Goal: Book appointment/travel/reservation

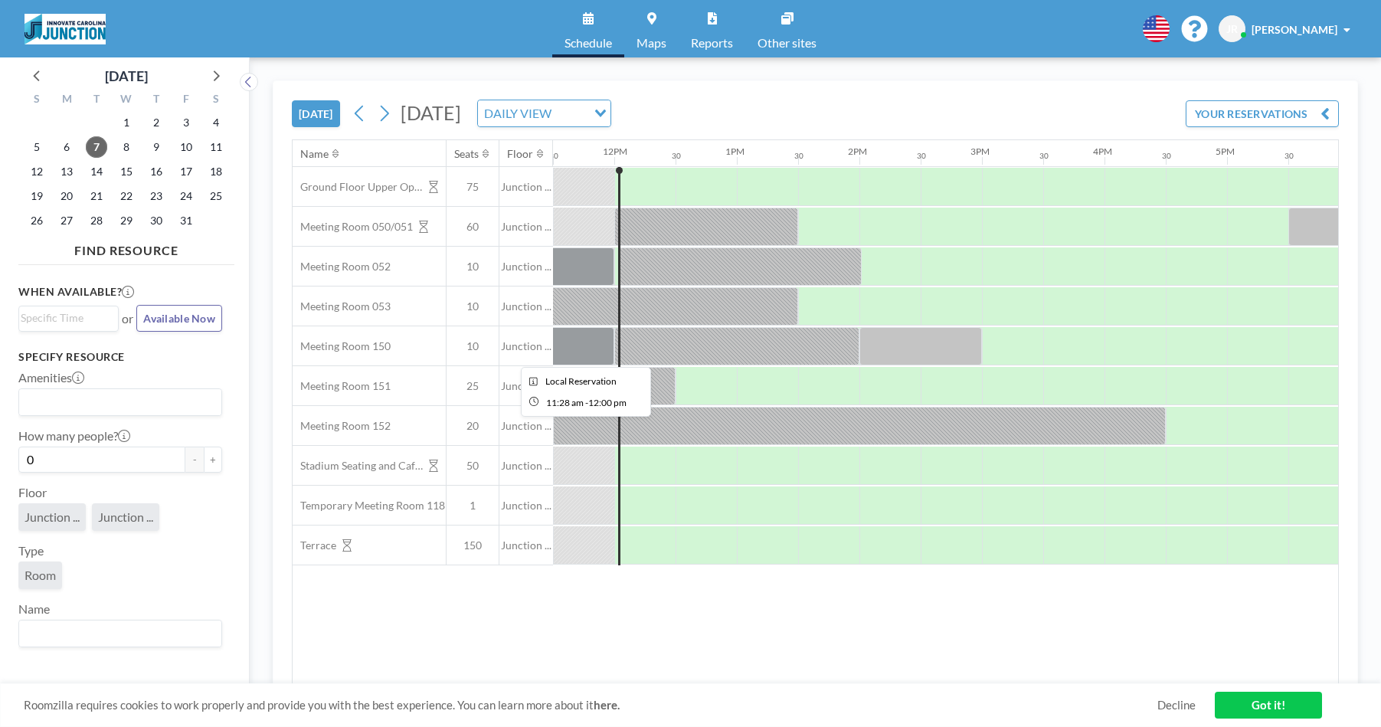
scroll to position [0, 1409]
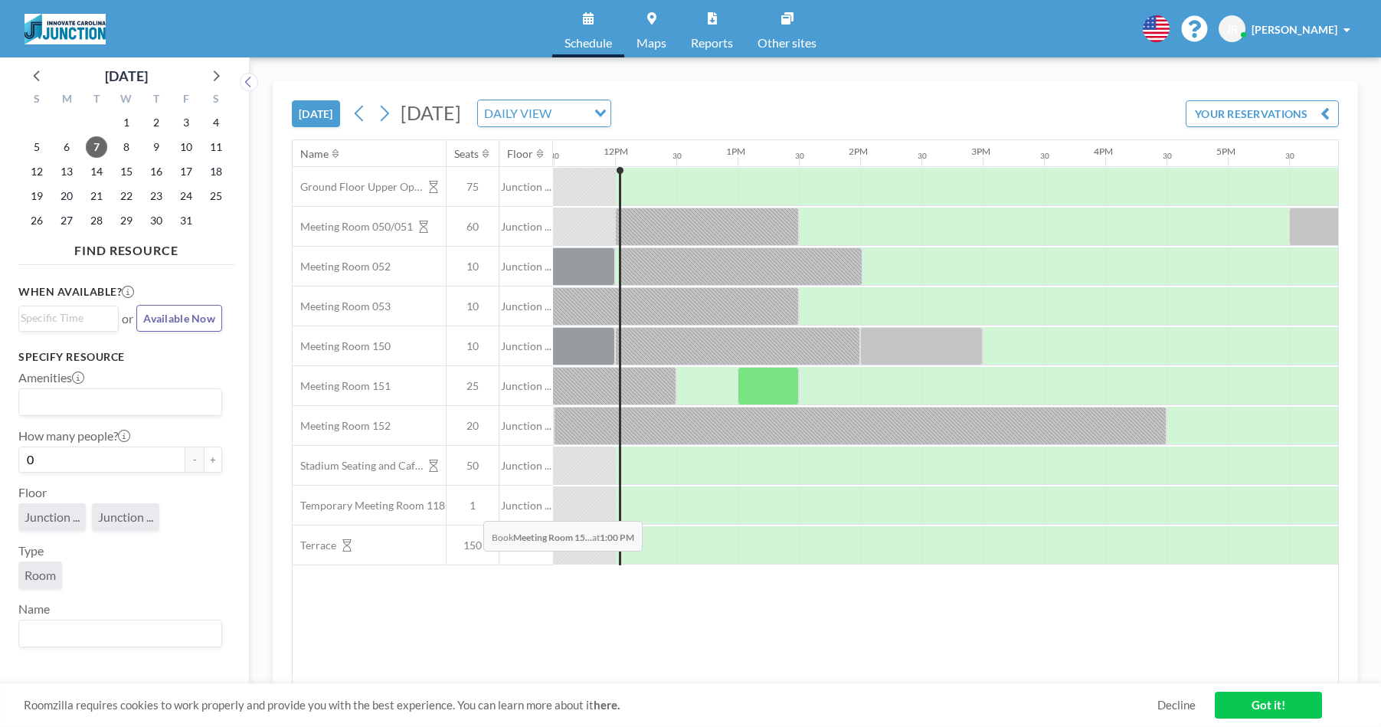
click at [467, 506] on span "1" at bounding box center [473, 506] width 52 height 14
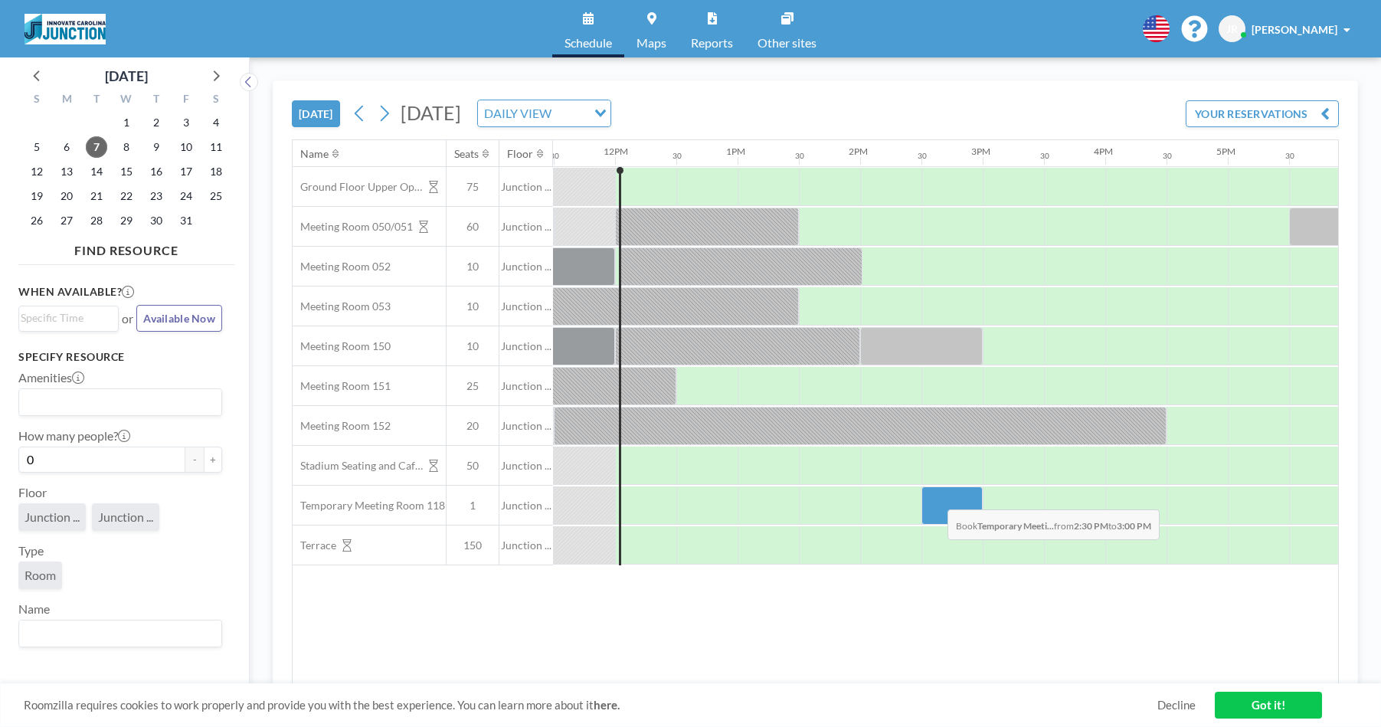
click at [936, 498] on div at bounding box center [952, 506] width 61 height 38
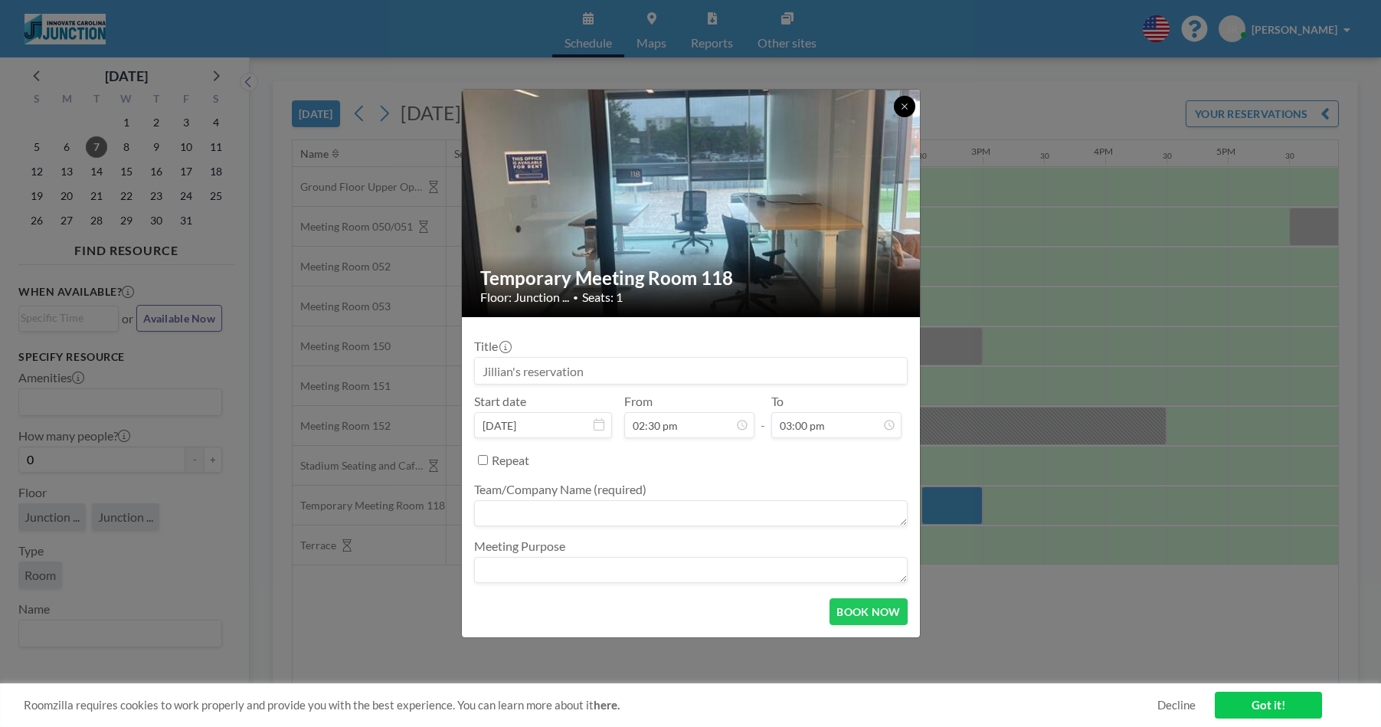
click at [909, 107] on button at bounding box center [904, 106] width 21 height 21
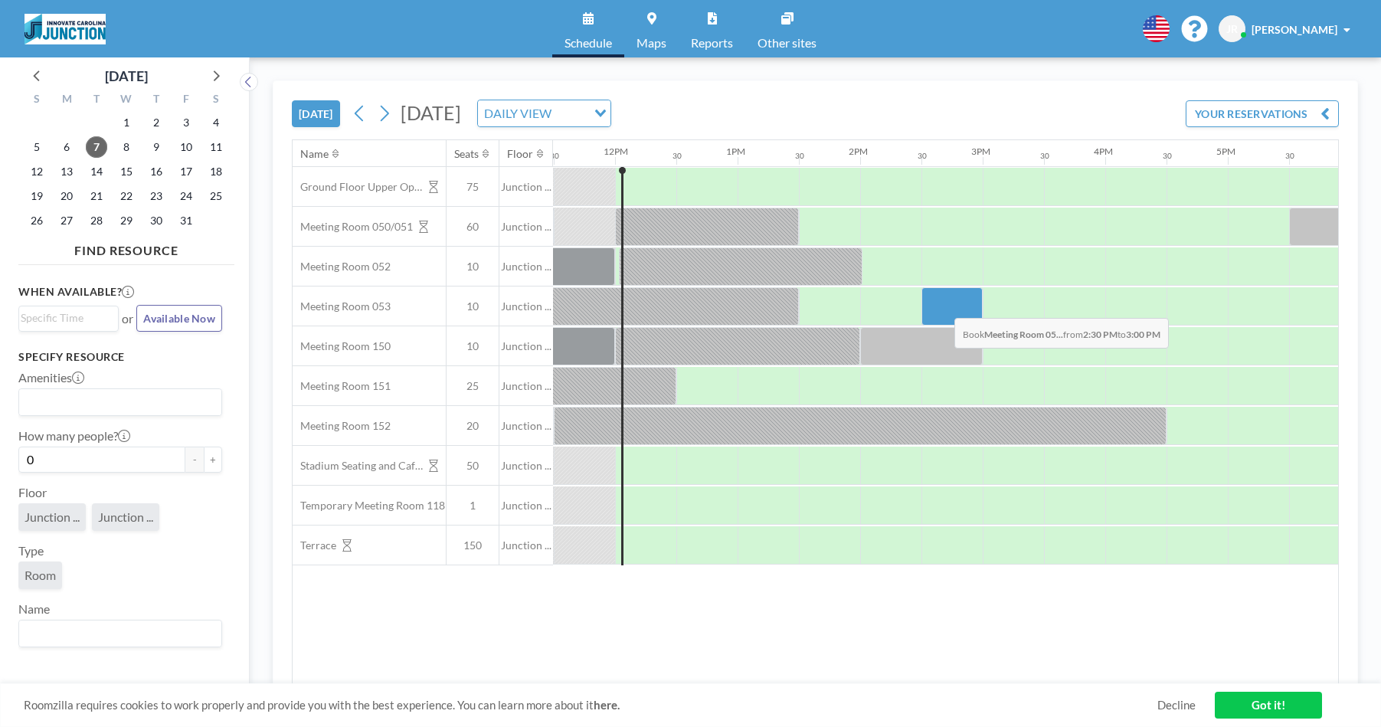
click at [942, 306] on div at bounding box center [952, 306] width 61 height 38
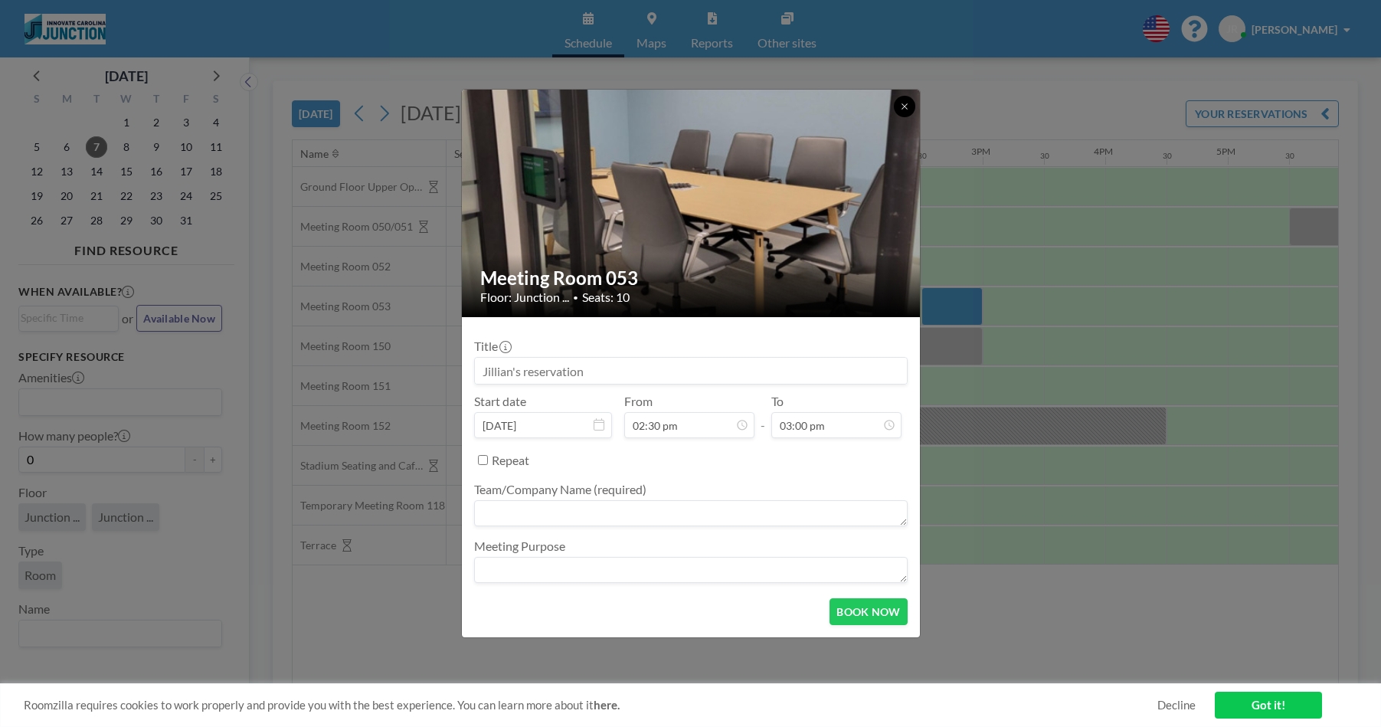
click at [906, 110] on icon at bounding box center [904, 106] width 9 height 9
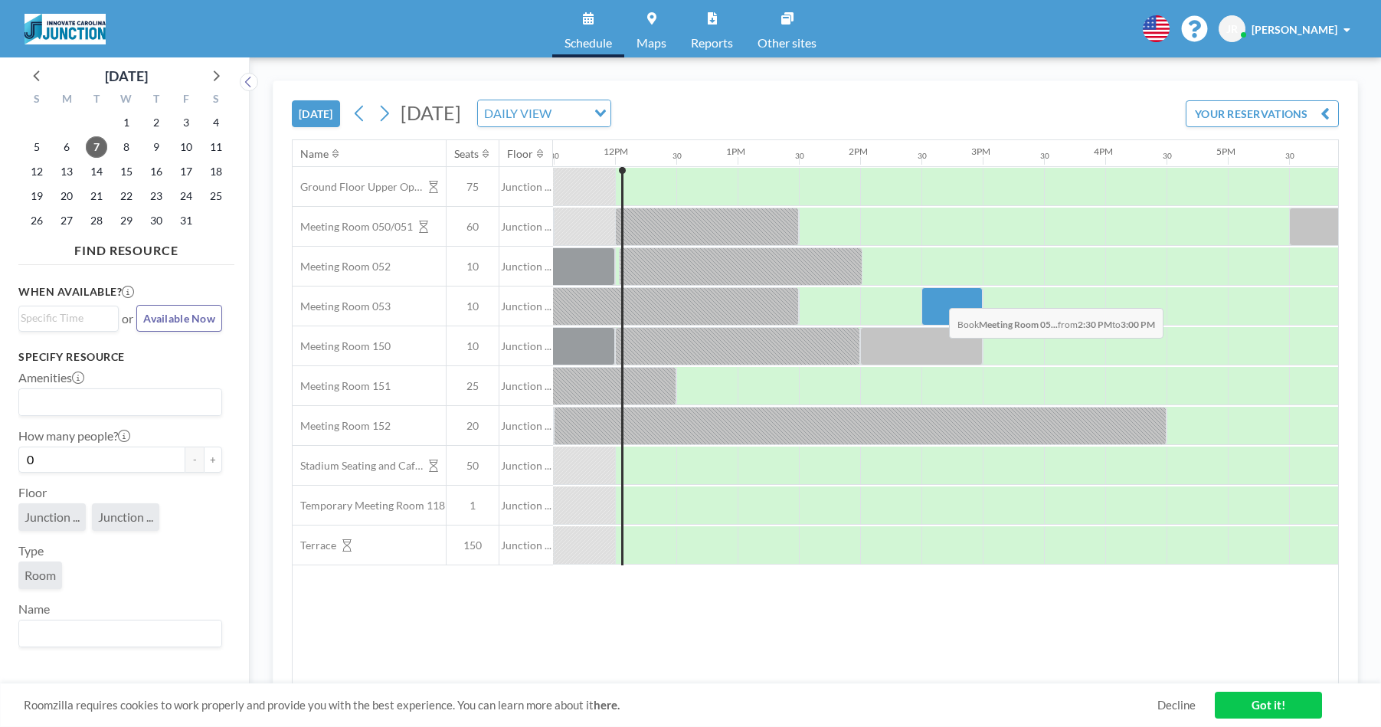
click at [937, 297] on div at bounding box center [952, 306] width 61 height 38
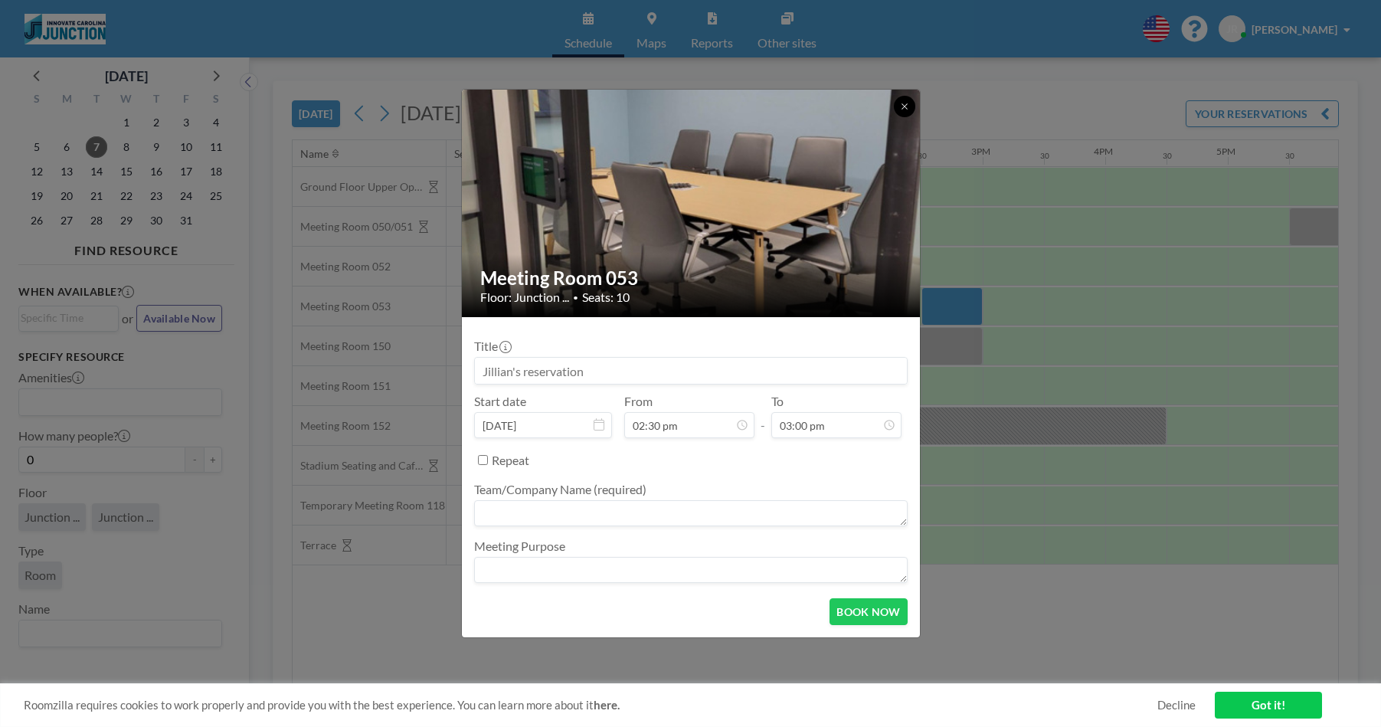
click at [905, 112] on button at bounding box center [904, 106] width 21 height 21
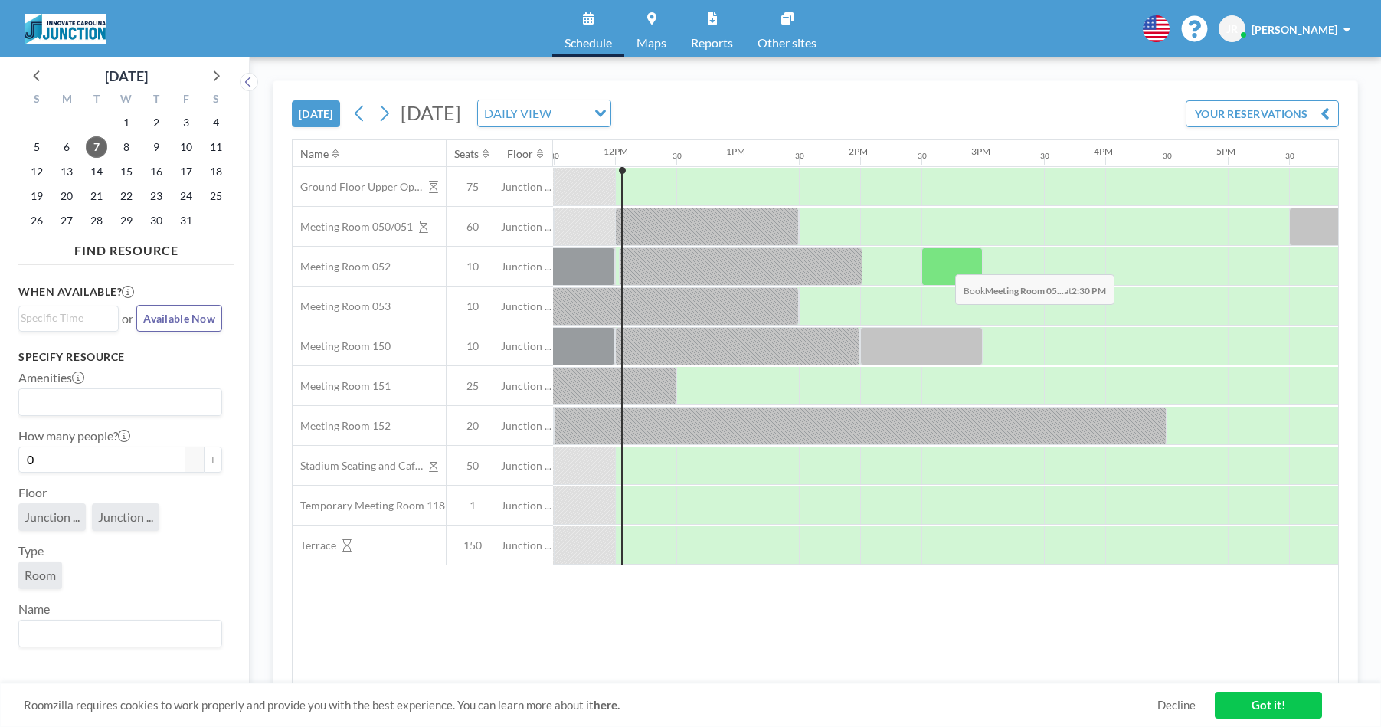
click at [943, 263] on div at bounding box center [952, 266] width 61 height 38
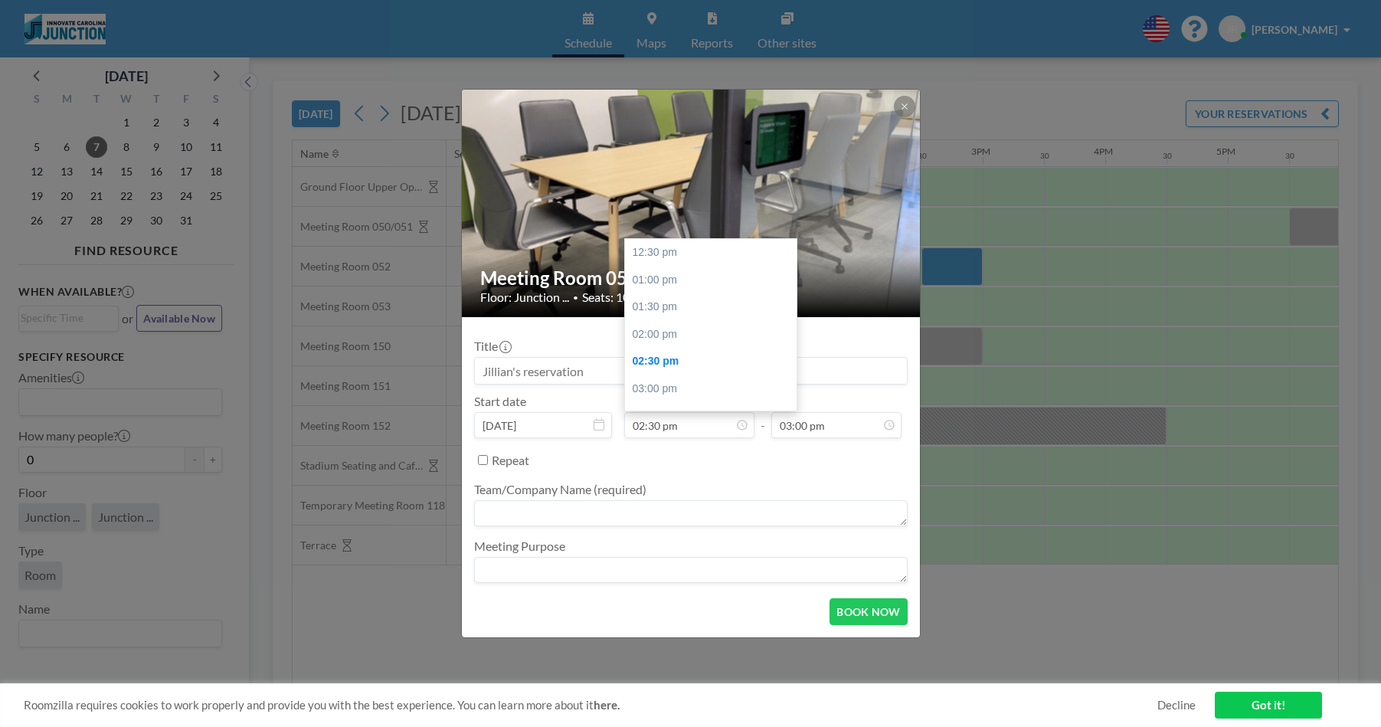
scroll to position [107, 0]
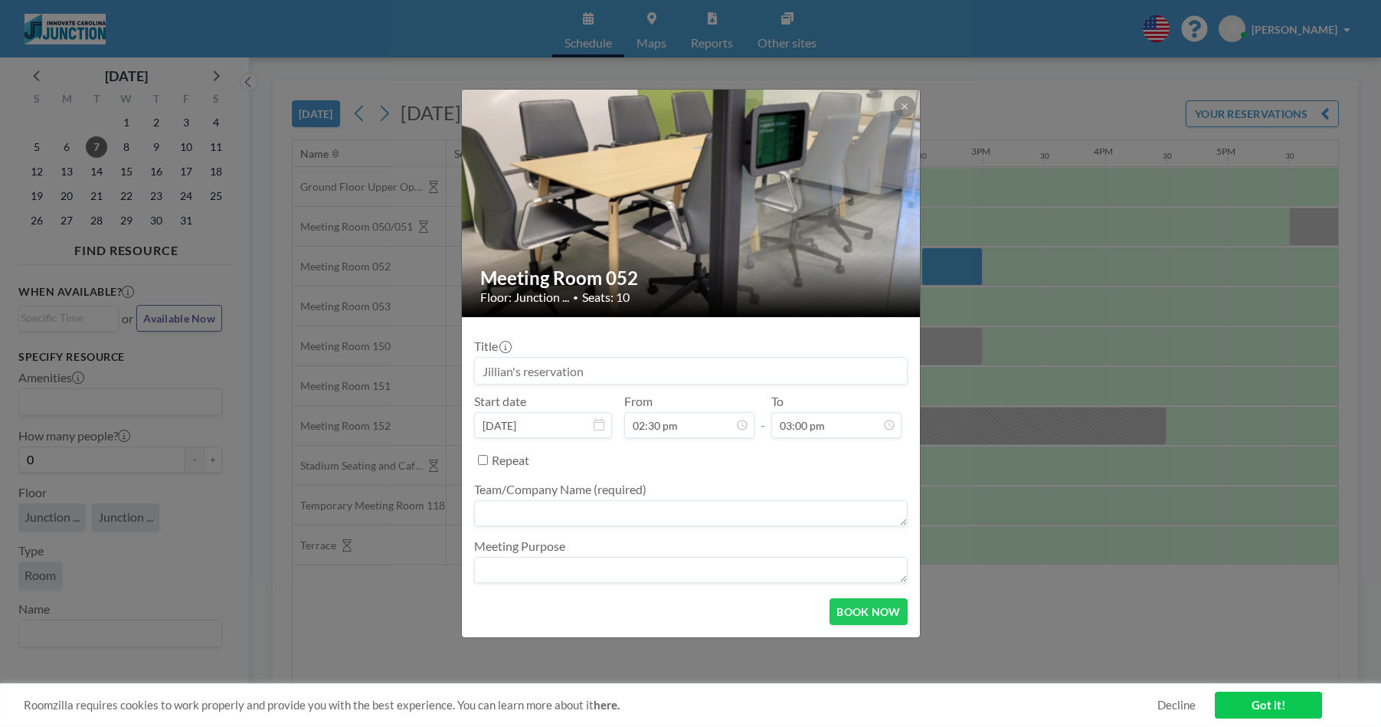
click at [688, 378] on input at bounding box center [691, 371] width 432 height 26
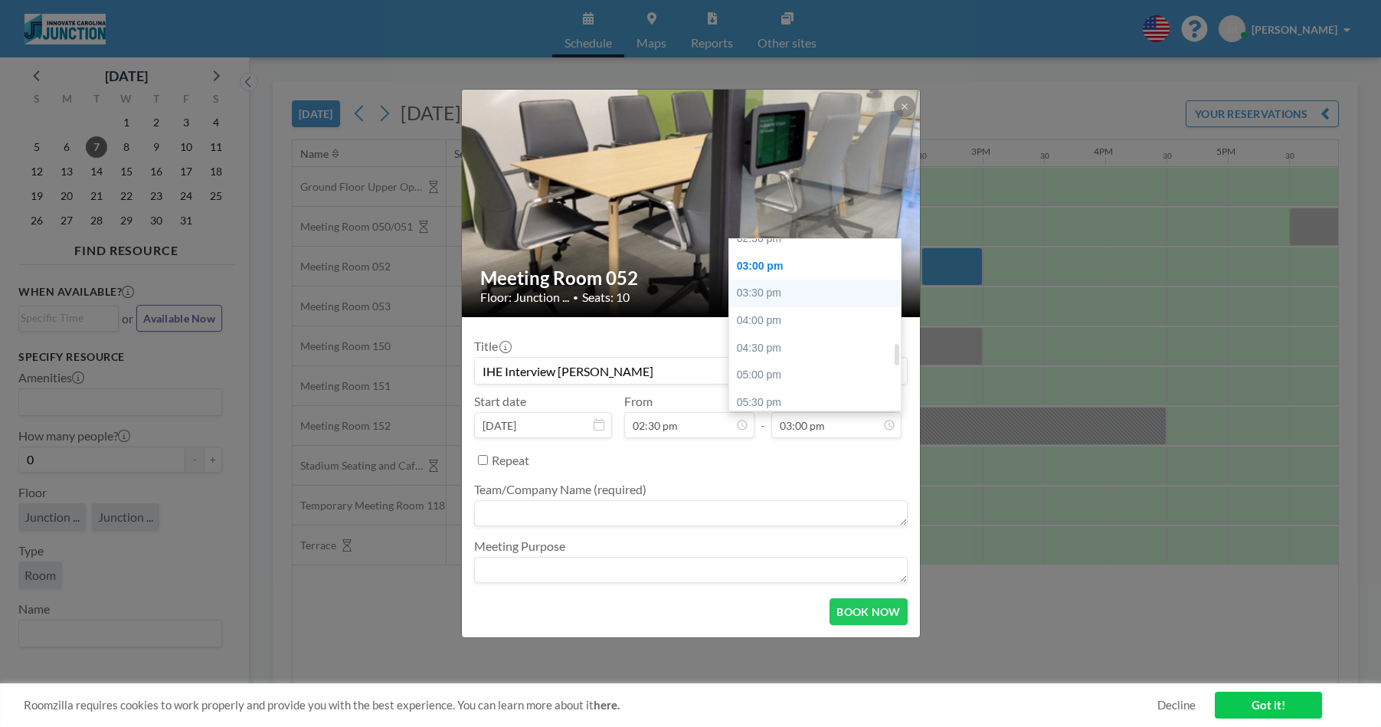
type input "IHE Interview [PERSON_NAME]"
click at [781, 283] on div "03:30 pm" at bounding box center [815, 294] width 172 height 28
type input "03:30 pm"
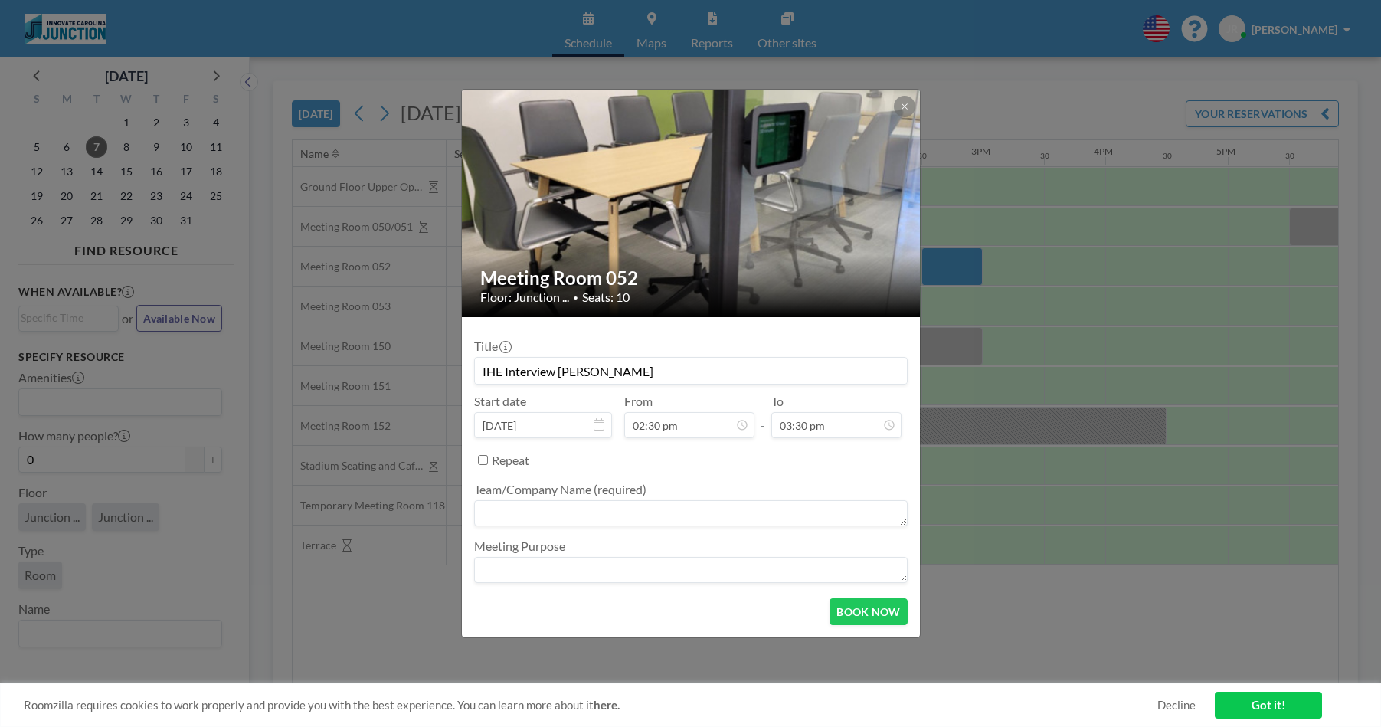
click at [675, 502] on textarea at bounding box center [691, 513] width 434 height 26
type textarea "IHE Team Interview"
click at [664, 571] on textarea at bounding box center [691, 570] width 434 height 26
type textarea "IHE Informational Meeting"
click at [863, 613] on button "BOOK NOW" at bounding box center [868, 611] width 77 height 27
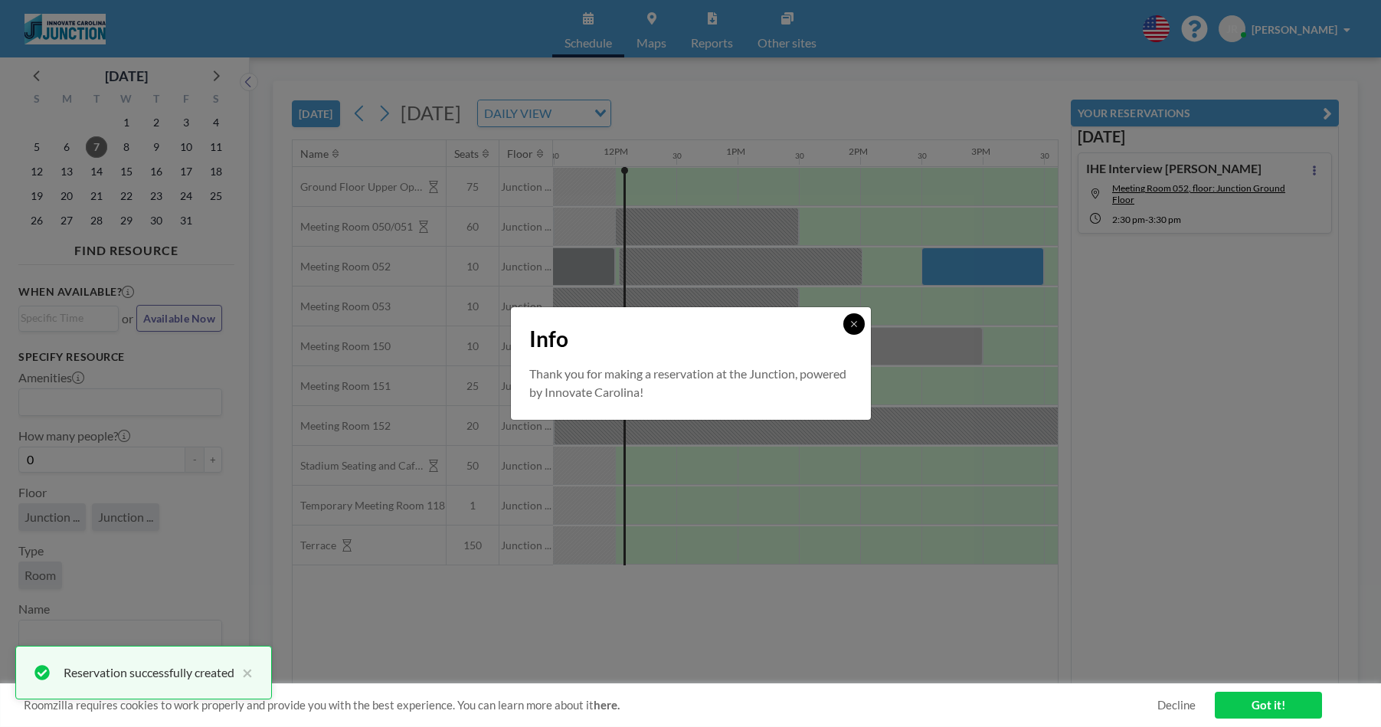
click at [846, 326] on button at bounding box center [854, 323] width 21 height 21
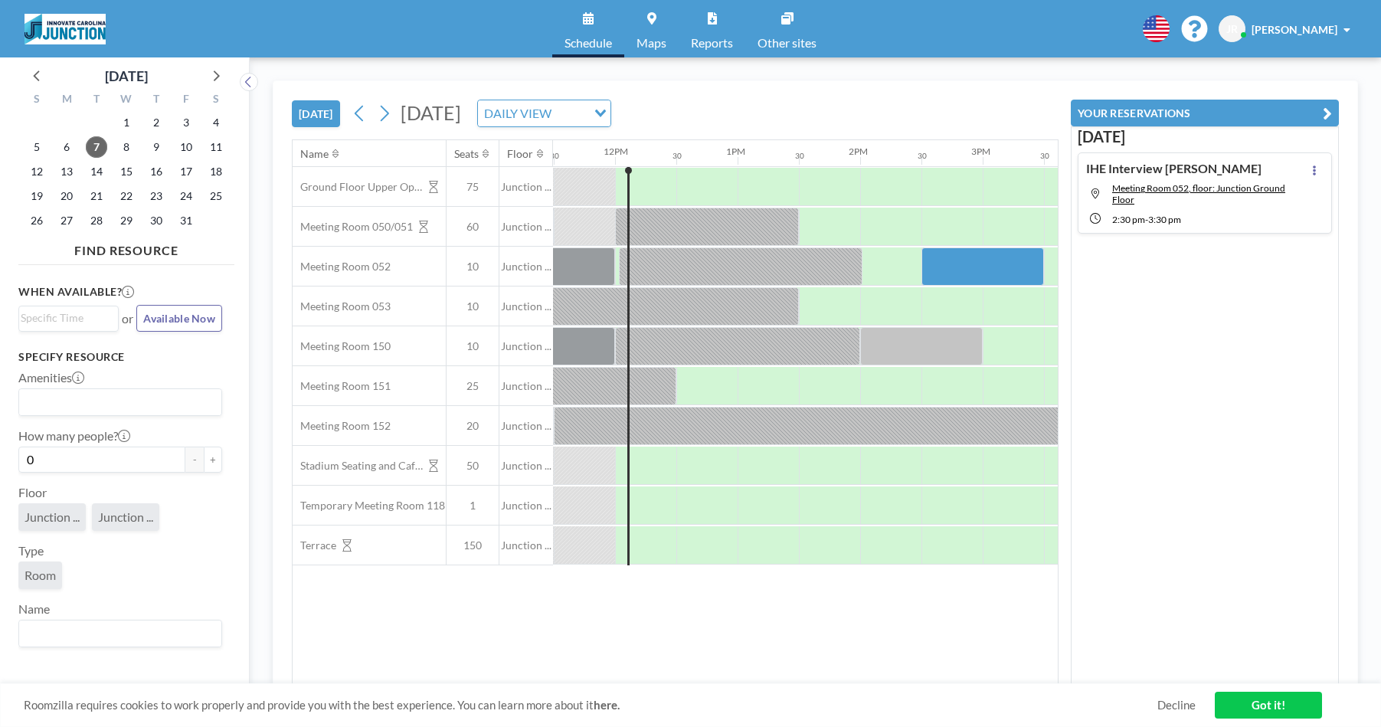
click at [834, 103] on div "[DATE] [DATE] DAILY VIEW Loading..." at bounding box center [675, 110] width 767 height 58
click at [389, 111] on icon at bounding box center [385, 114] width 8 height 16
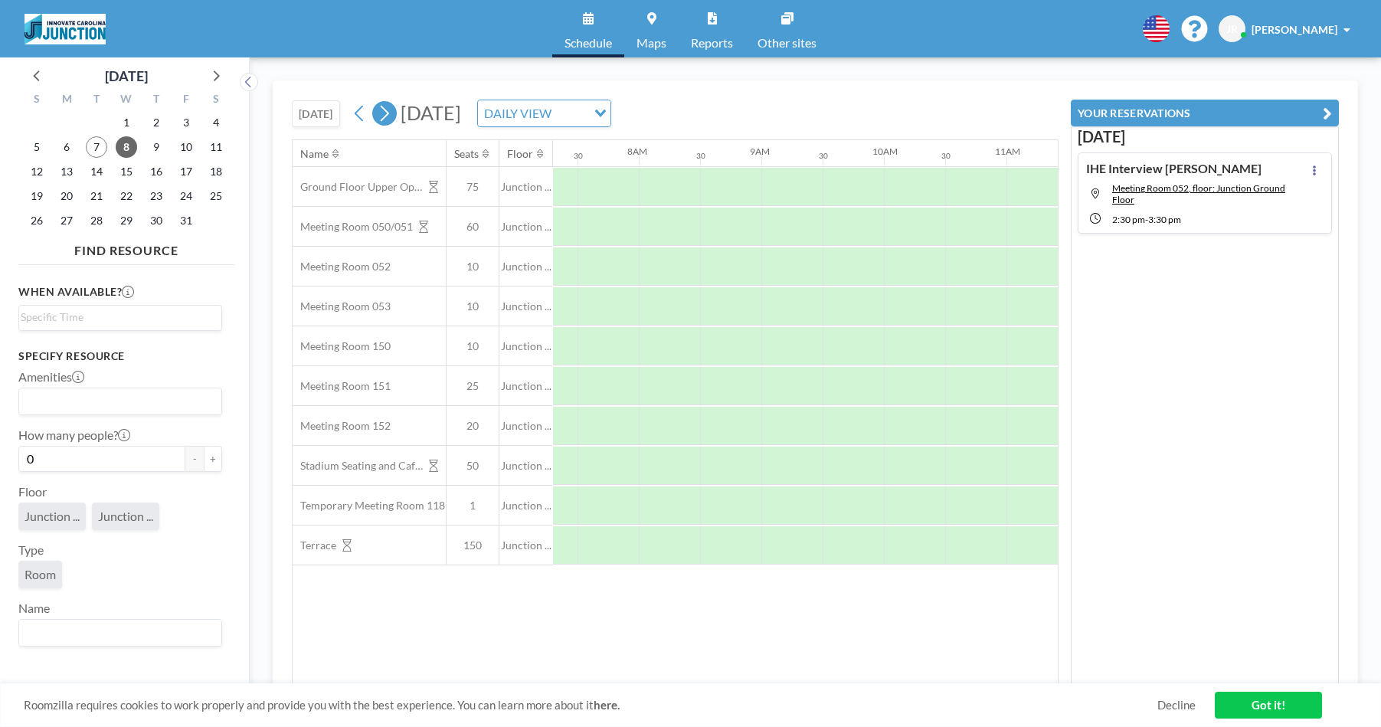
scroll to position [0, 919]
click at [389, 112] on icon at bounding box center [385, 114] width 8 height 16
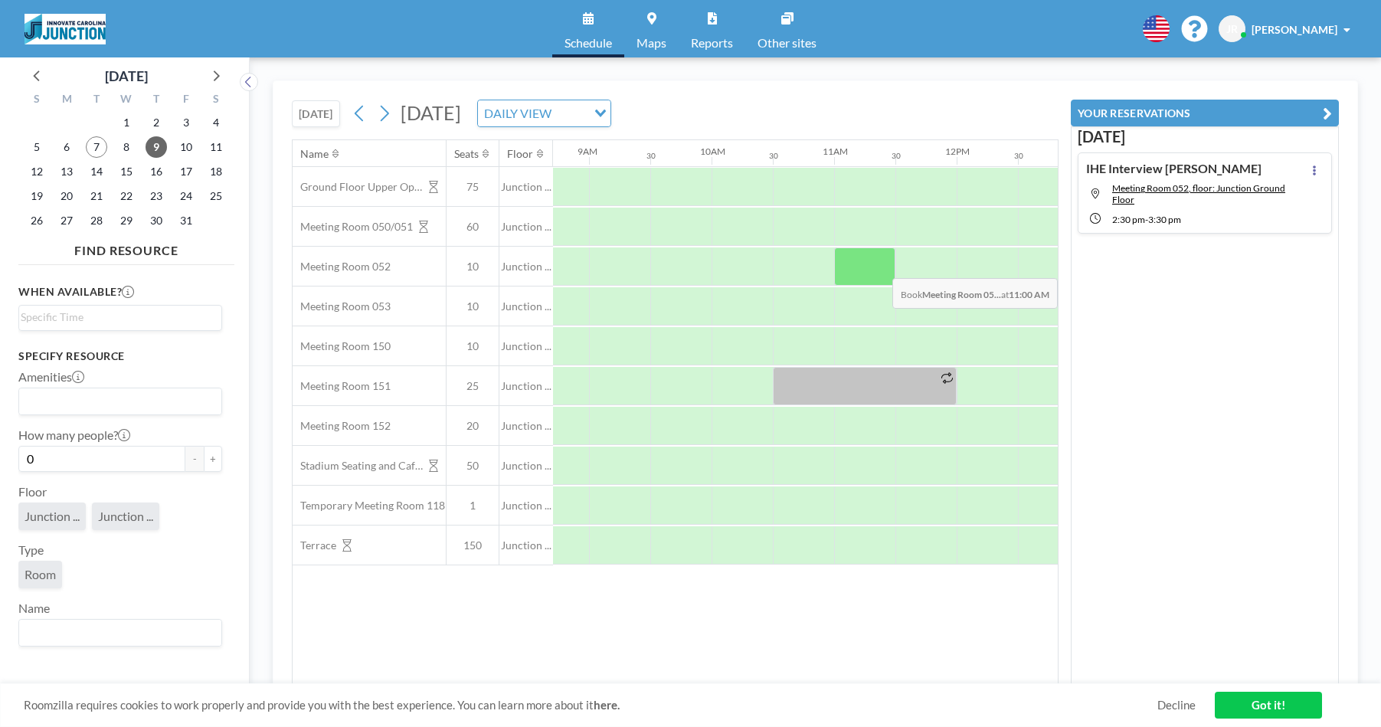
scroll to position [0, 1083]
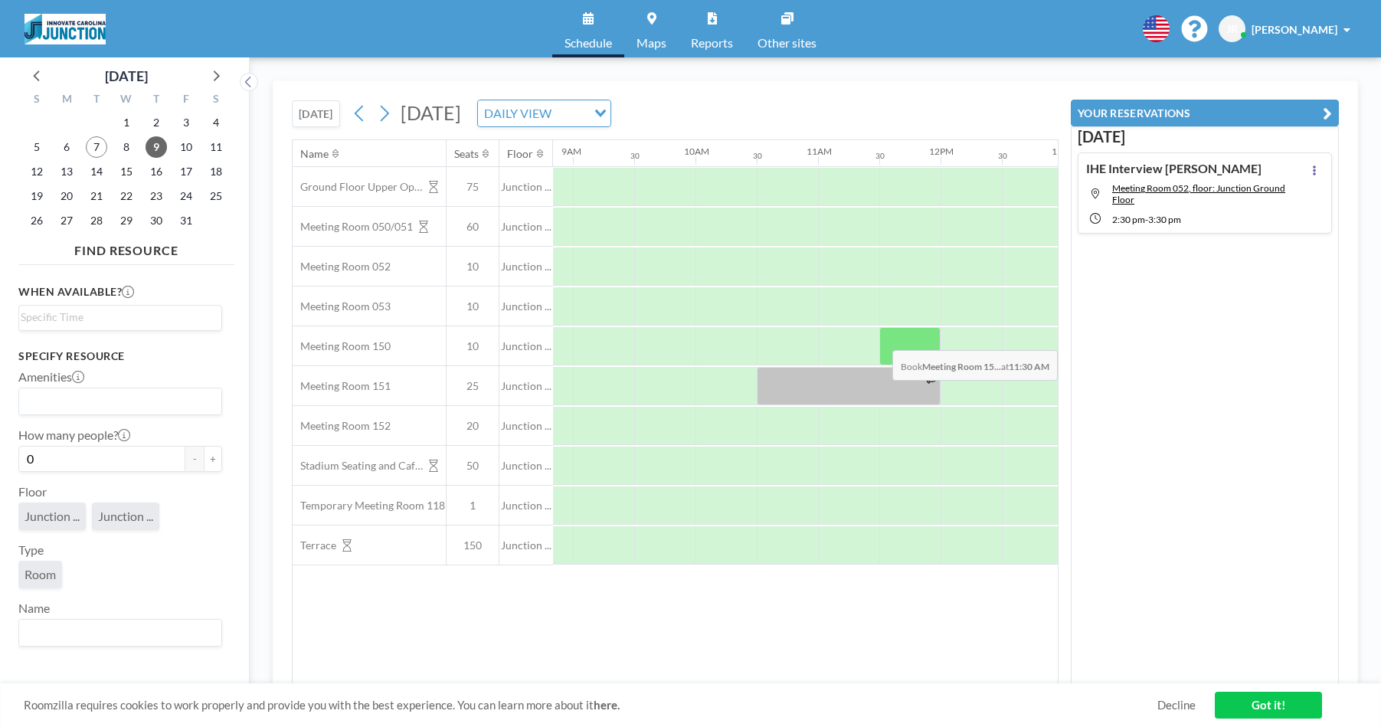
click at [890, 339] on div at bounding box center [910, 346] width 61 height 38
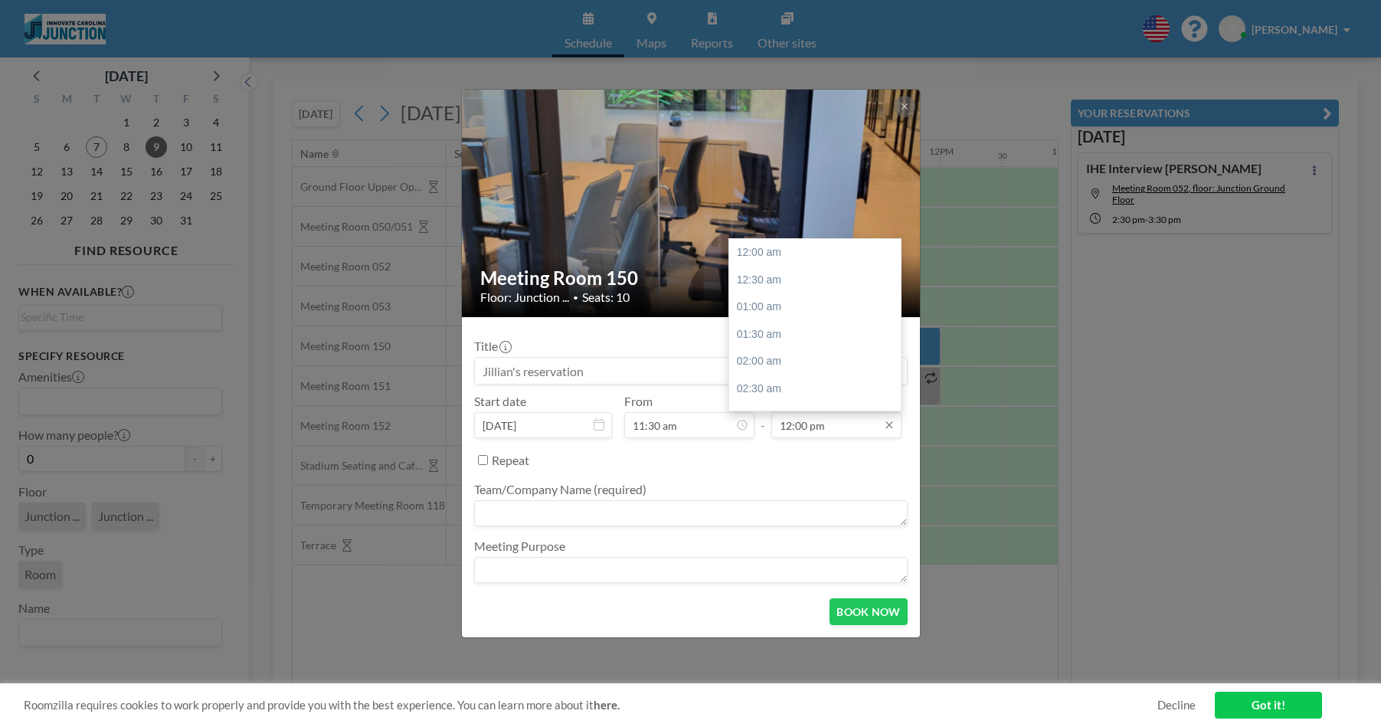
scroll to position [644, 0]
click at [791, 278] on div "12:30 pm" at bounding box center [815, 291] width 172 height 28
type input "12:30 pm"
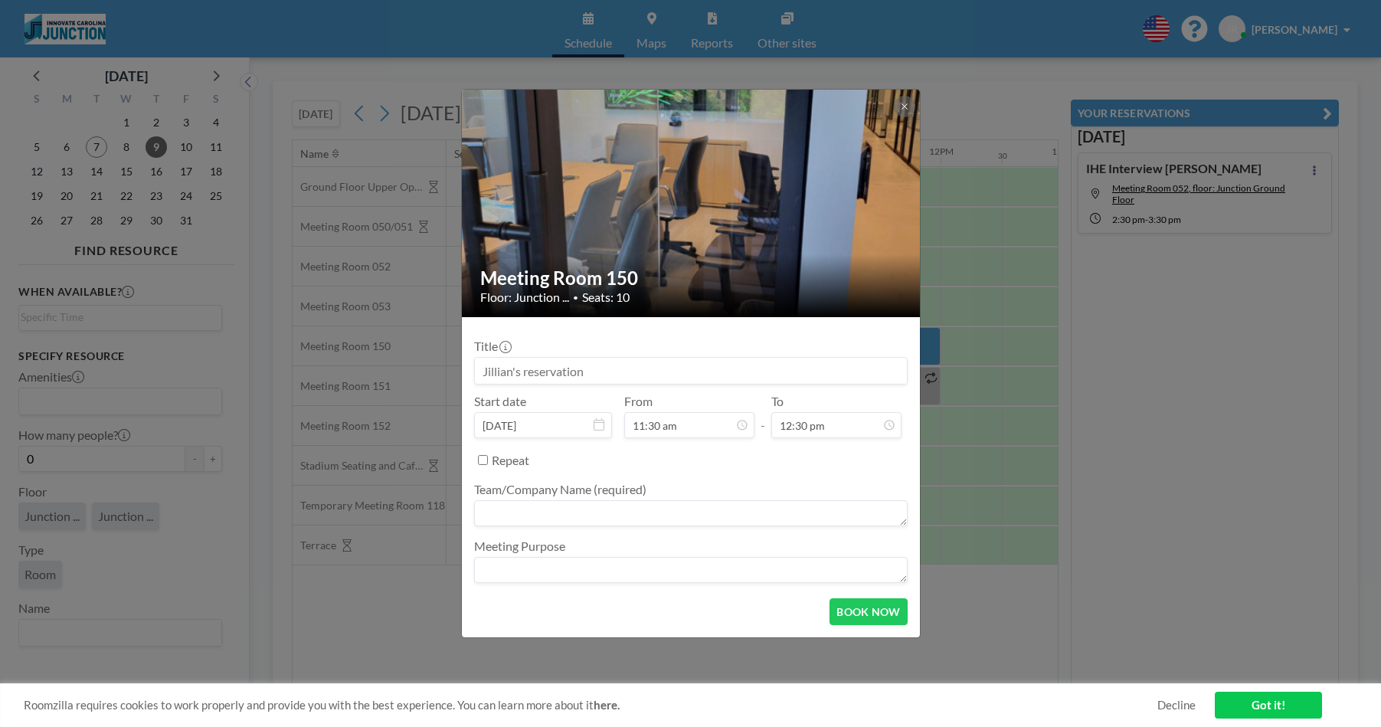
scroll to position [617, 0]
click at [634, 505] on textarea at bounding box center [691, 513] width 434 height 26
type textarea "IHE Team"
click at [597, 564] on textarea at bounding box center [691, 570] width 434 height 26
type textarea "IHE Informational Interview"
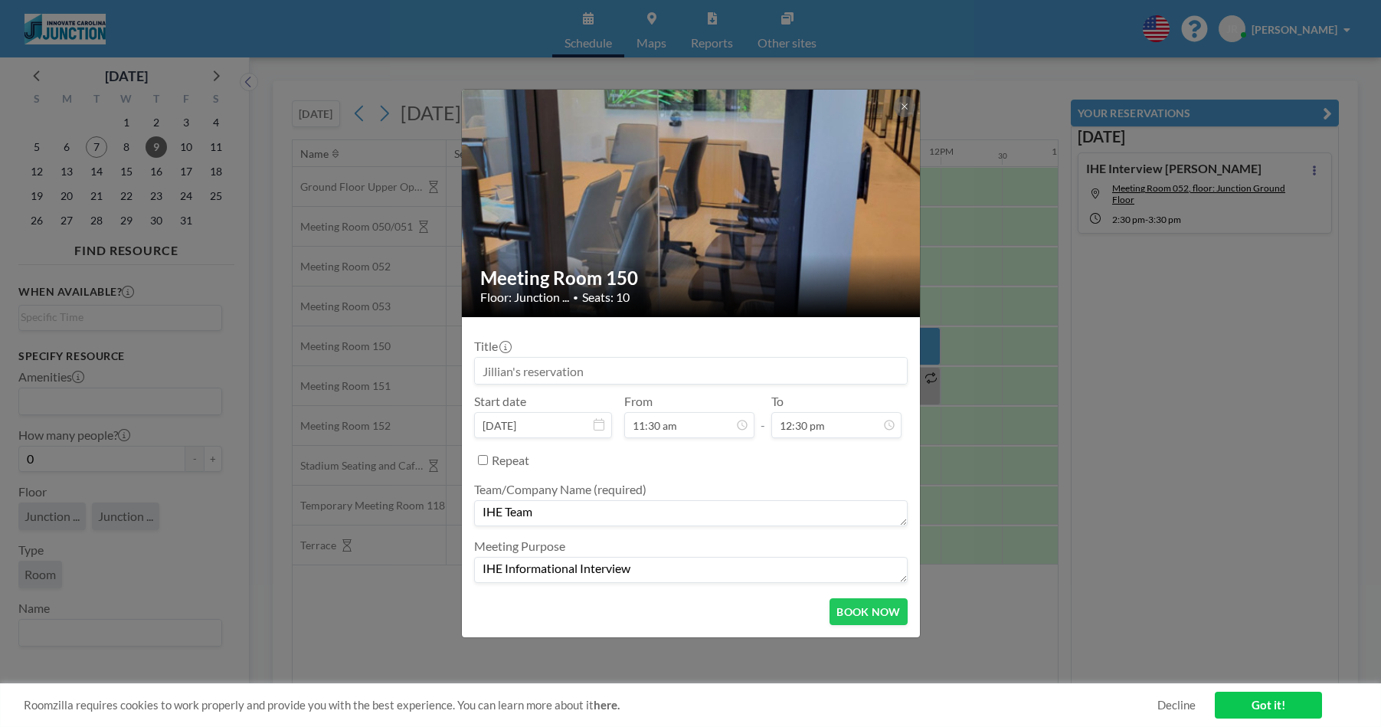
click at [719, 374] on input at bounding box center [691, 371] width 432 height 26
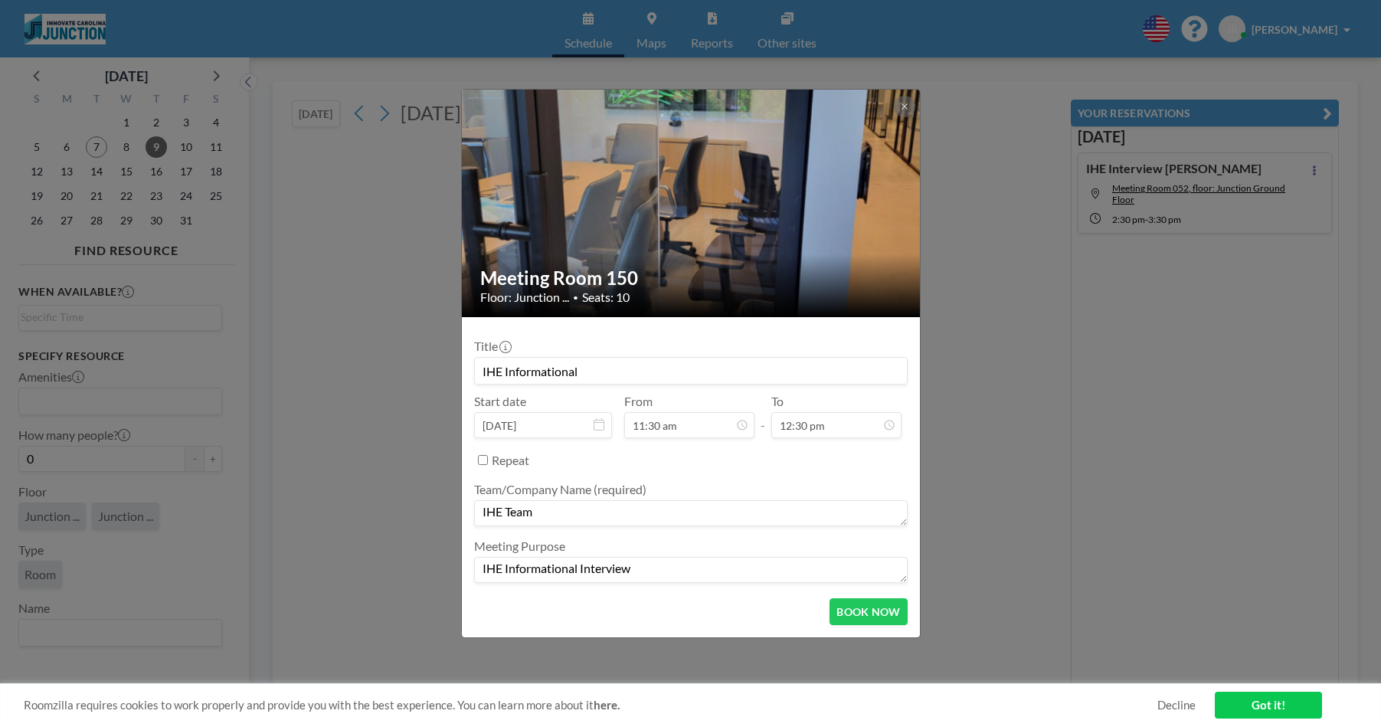
click at [752, 366] on input "IHE Informational" at bounding box center [691, 371] width 432 height 26
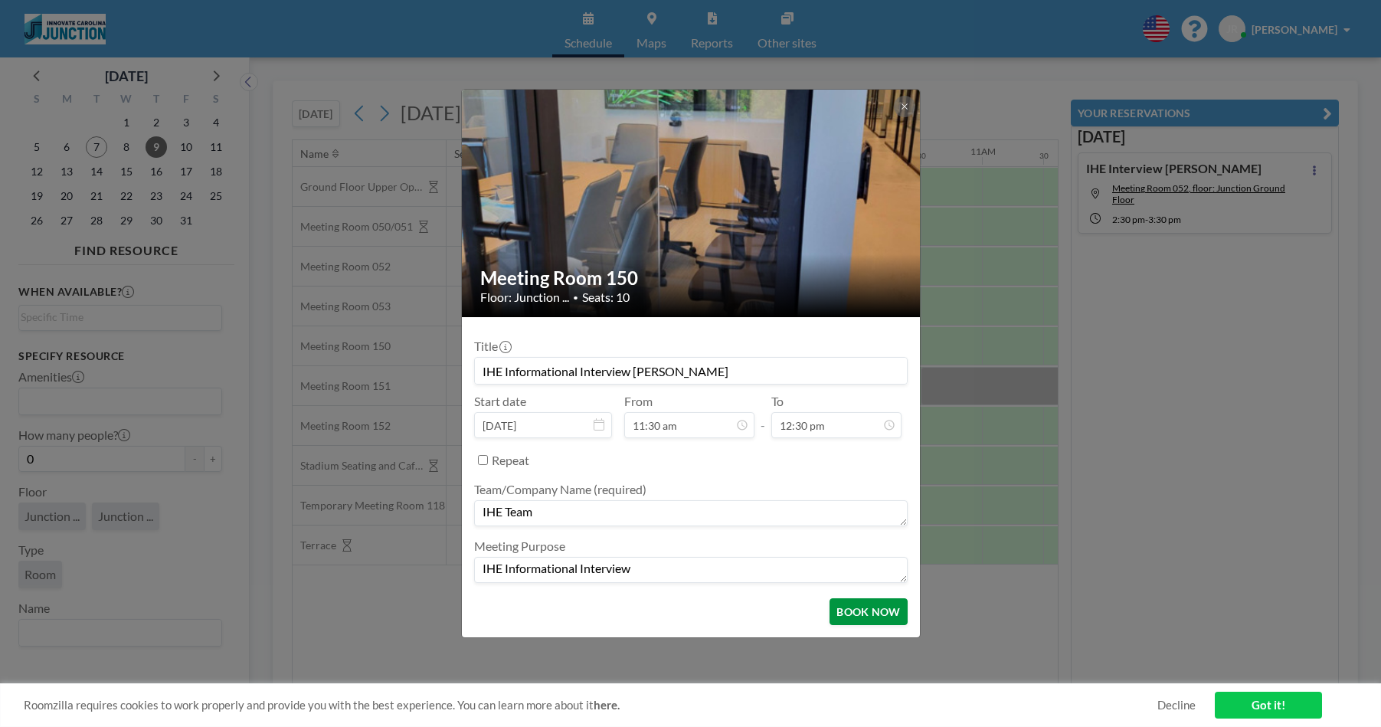
click at [849, 607] on button "BOOK NOW" at bounding box center [868, 611] width 77 height 27
type input "IHE Informational Interview [PERSON_NAME]"
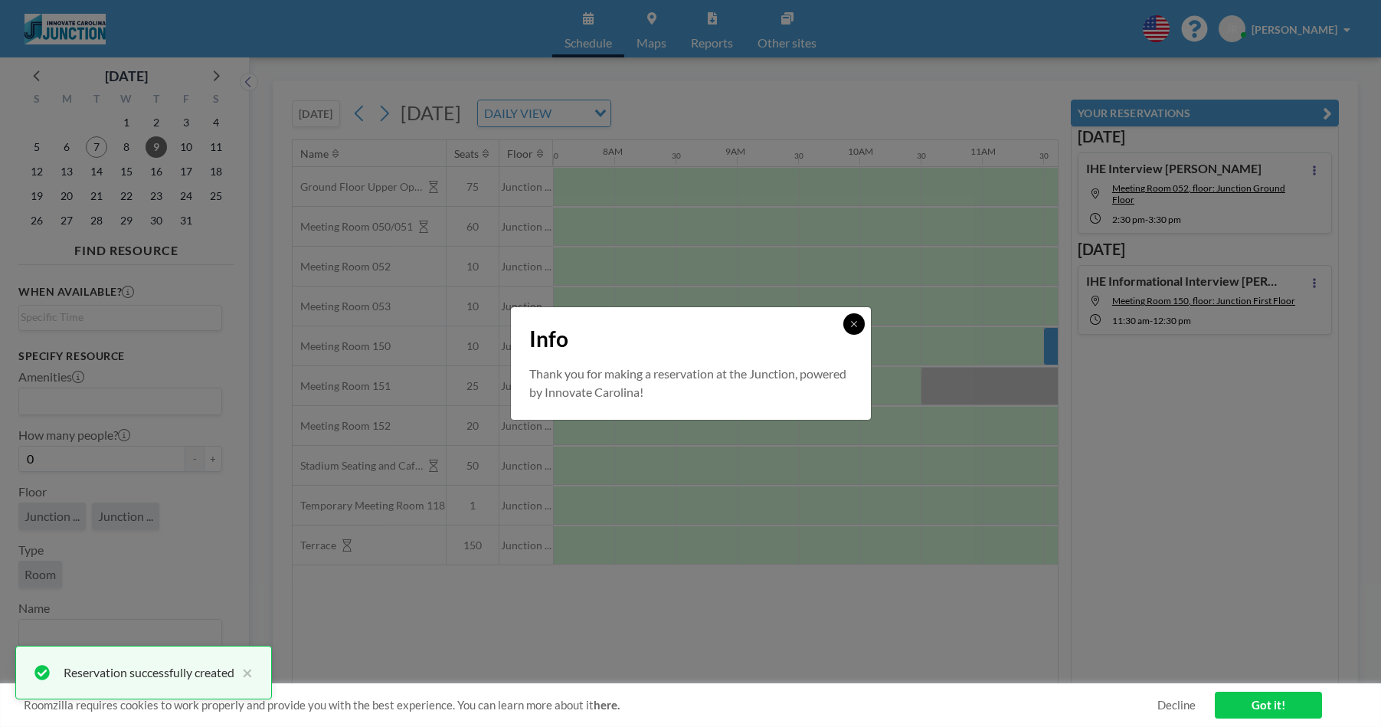
click at [858, 320] on icon at bounding box center [854, 324] width 9 height 9
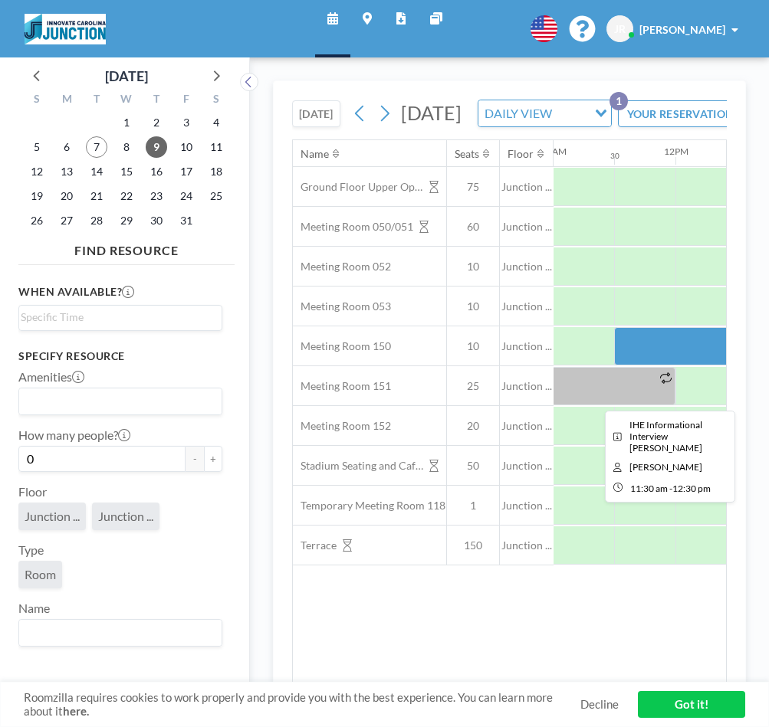
scroll to position [0, 1364]
click at [660, 365] on div at bounding box center [660, 346] width 123 height 38
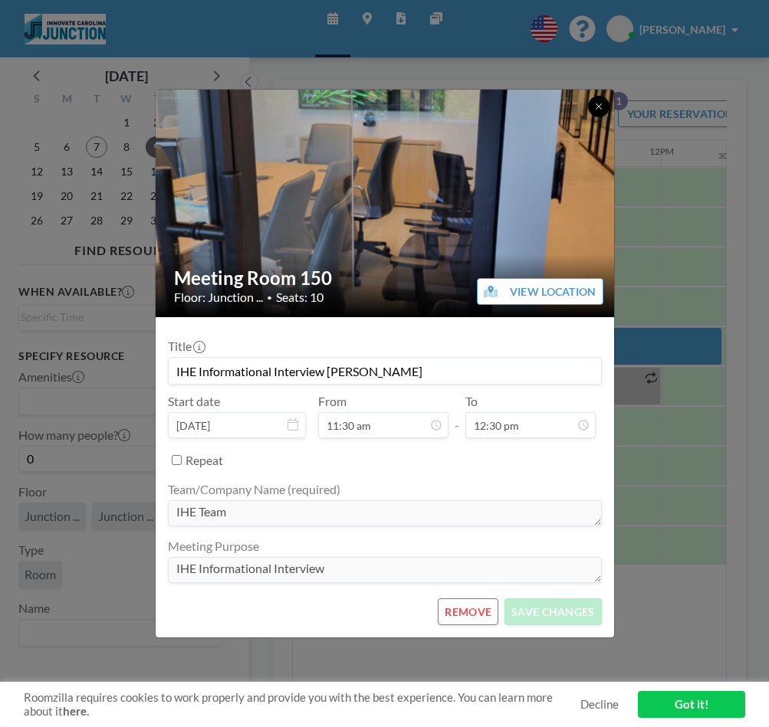
click at [601, 109] on icon at bounding box center [598, 106] width 9 height 9
